Goal: Register for event/course

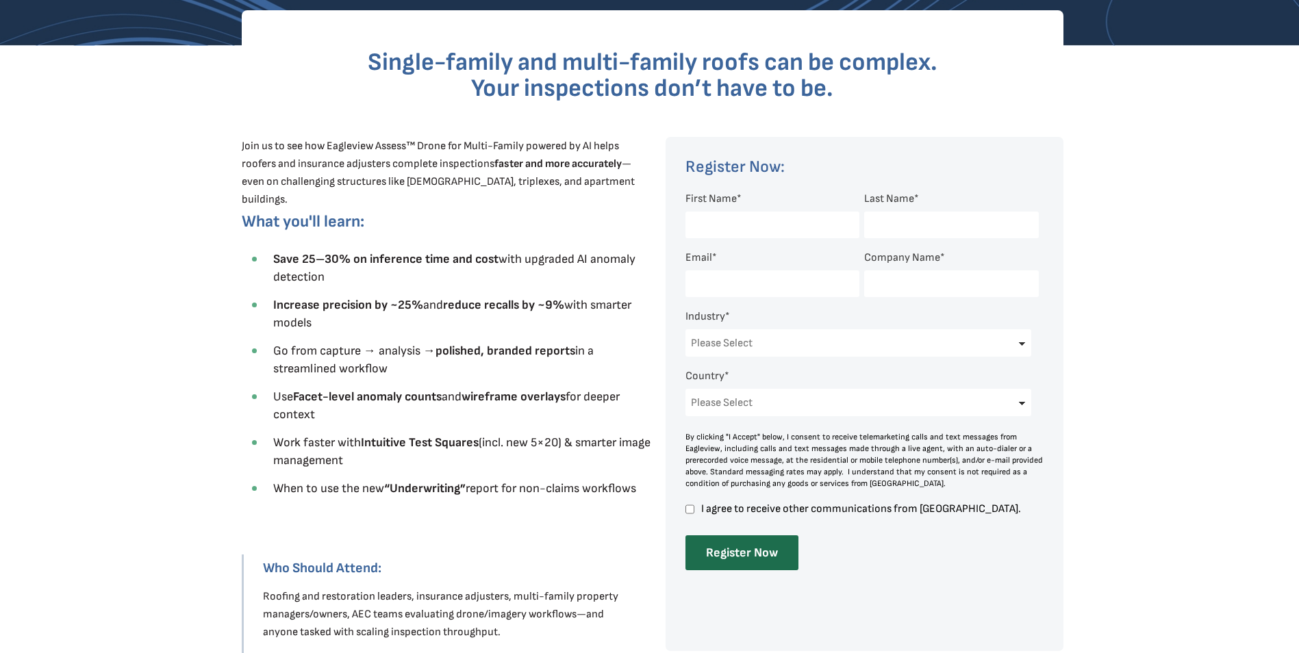
scroll to position [411, 0]
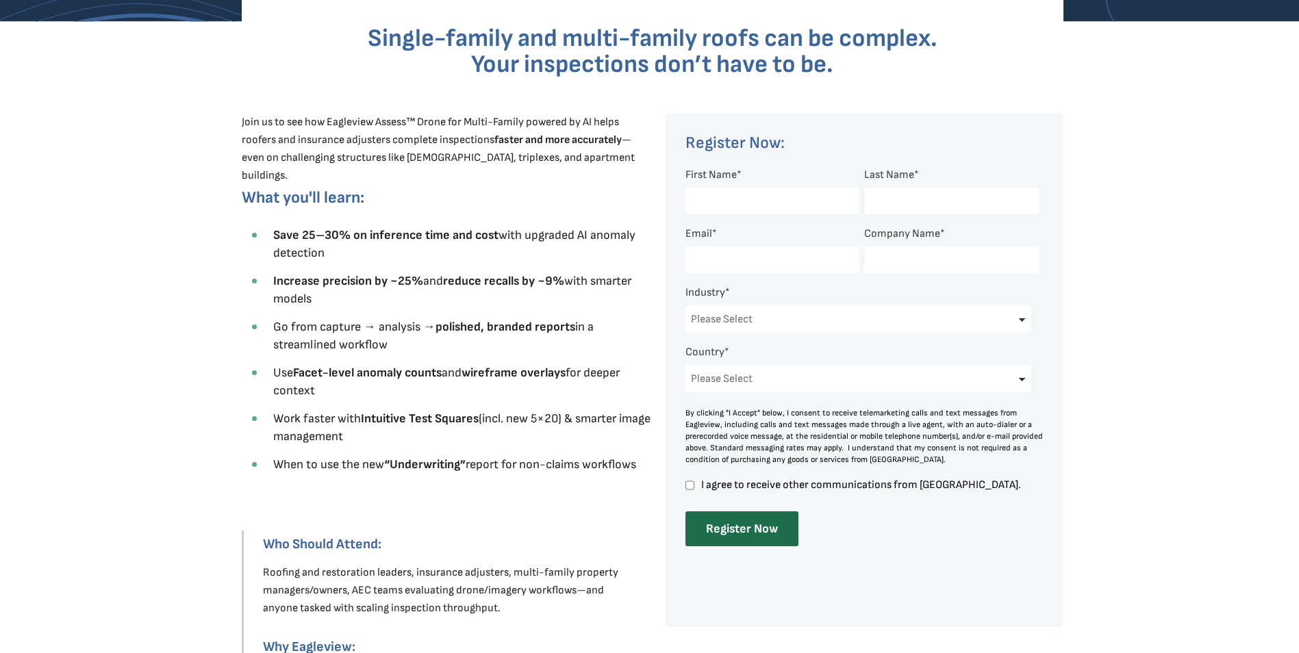
click at [757, 197] on input "First Name *" at bounding box center [772, 201] width 174 height 27
type input "[PERSON_NAME]"
type input "[EMAIL_ADDRESS][DOMAIN_NAME]"
type input "Performance Roofing LLC"
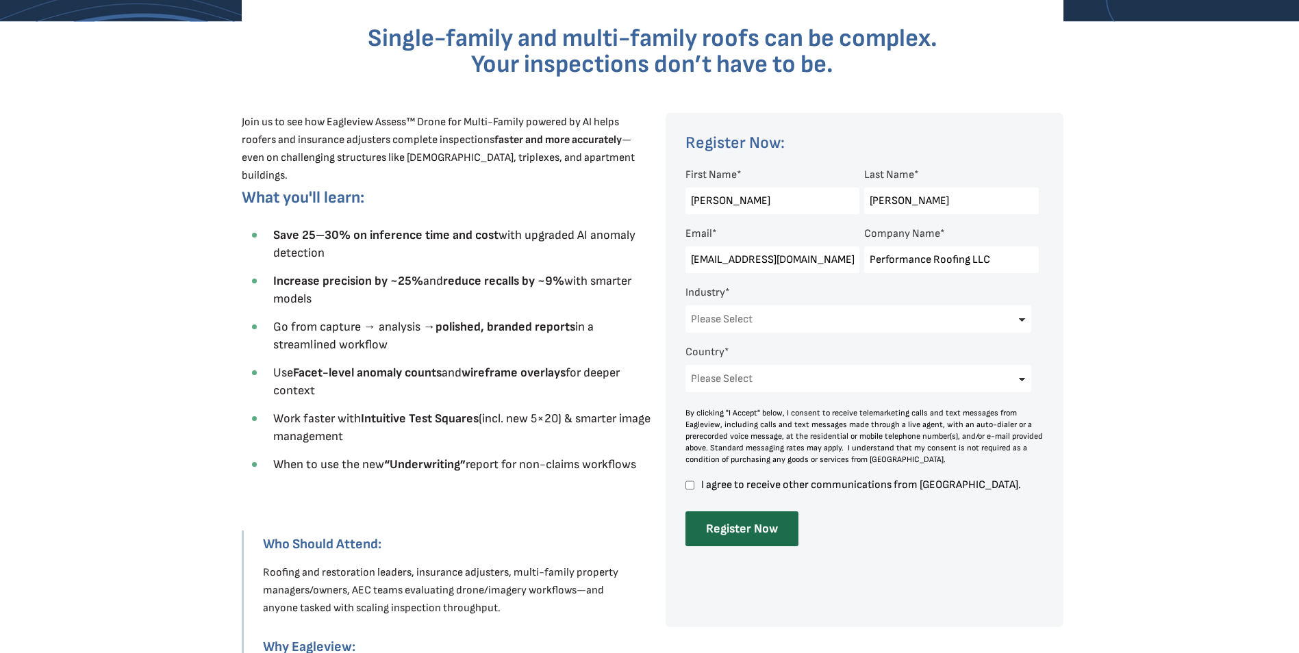
select select "[GEOGRAPHIC_DATA]"
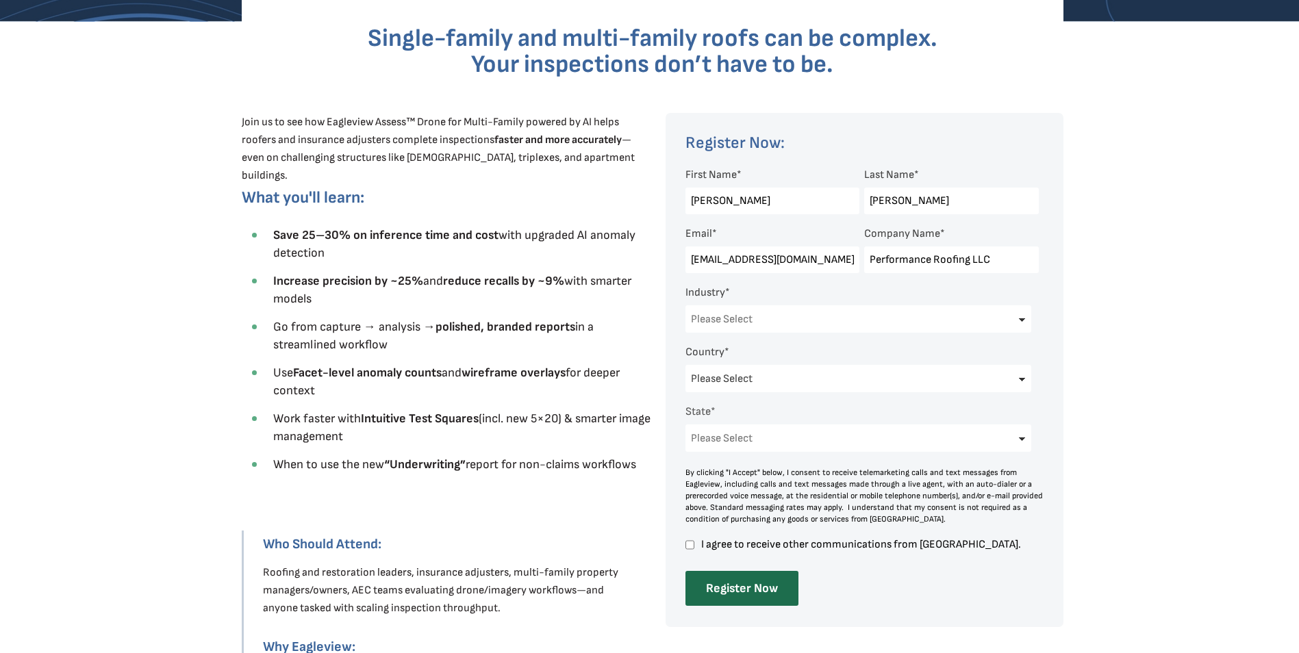
click at [1022, 321] on select "Please Select Architects & Engineering Construction Electric/Gas Utilities Gove…" at bounding box center [858, 318] width 347 height 27
select select "Construction"
click at [685, 305] on select "Please Select Architects & Engineering Construction Electric/Gas Utilities Gove…" at bounding box center [858, 318] width 347 height 27
click at [774, 443] on select "Please Select [US_STATE] [US_STATE] [GEOGRAPHIC_DATA] [US_STATE] [US_STATE] [GE…" at bounding box center [858, 438] width 347 height 27
select select "[US_STATE]"
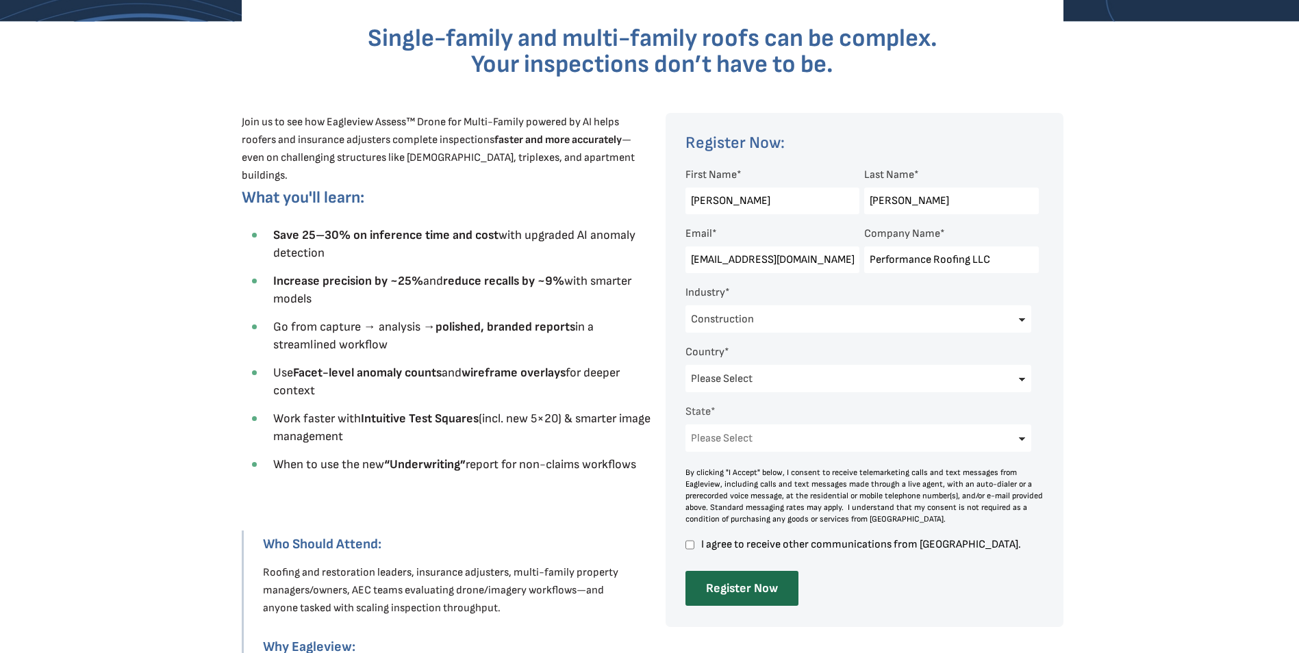
click at [685, 425] on select "Please Select [US_STATE] [US_STATE] [GEOGRAPHIC_DATA] [US_STATE] [US_STATE] [GE…" at bounding box center [858, 438] width 347 height 27
click at [690, 546] on input "I agree to receive other communications from [GEOGRAPHIC_DATA]." at bounding box center [689, 545] width 9 height 12
checkbox input "true"
click at [736, 585] on input "Register Now" at bounding box center [741, 588] width 113 height 35
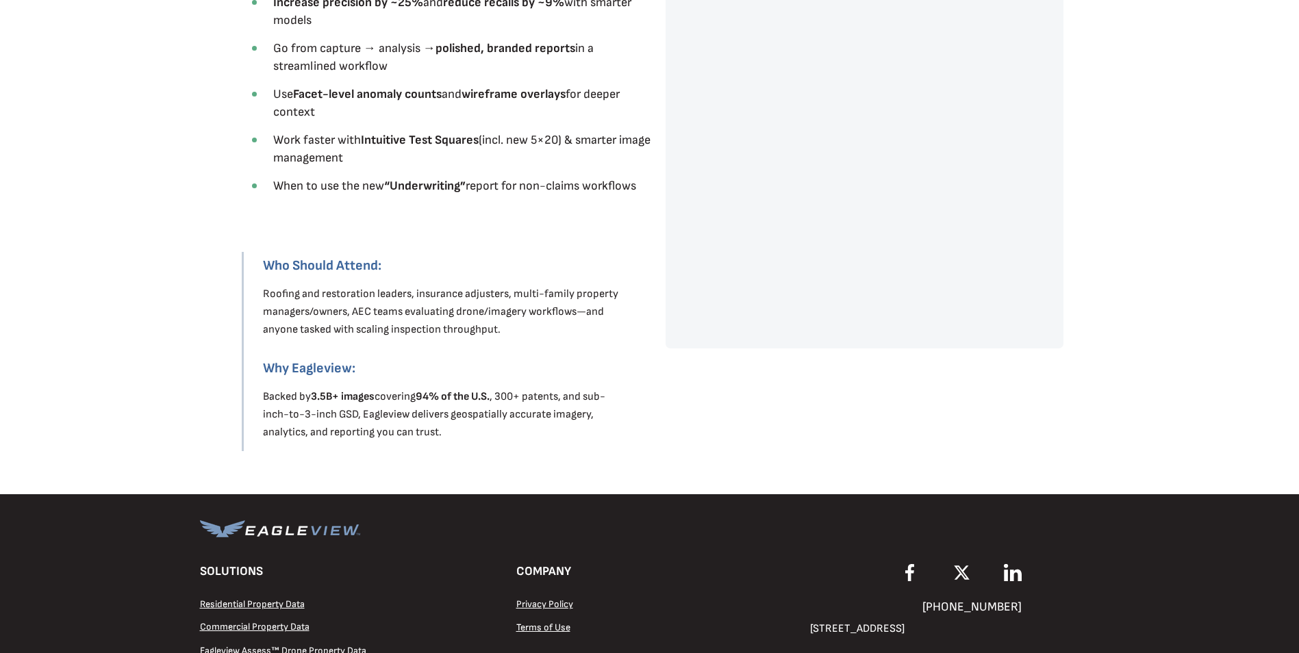
scroll to position [416, 0]
